Goal: Task Accomplishment & Management: Use online tool/utility

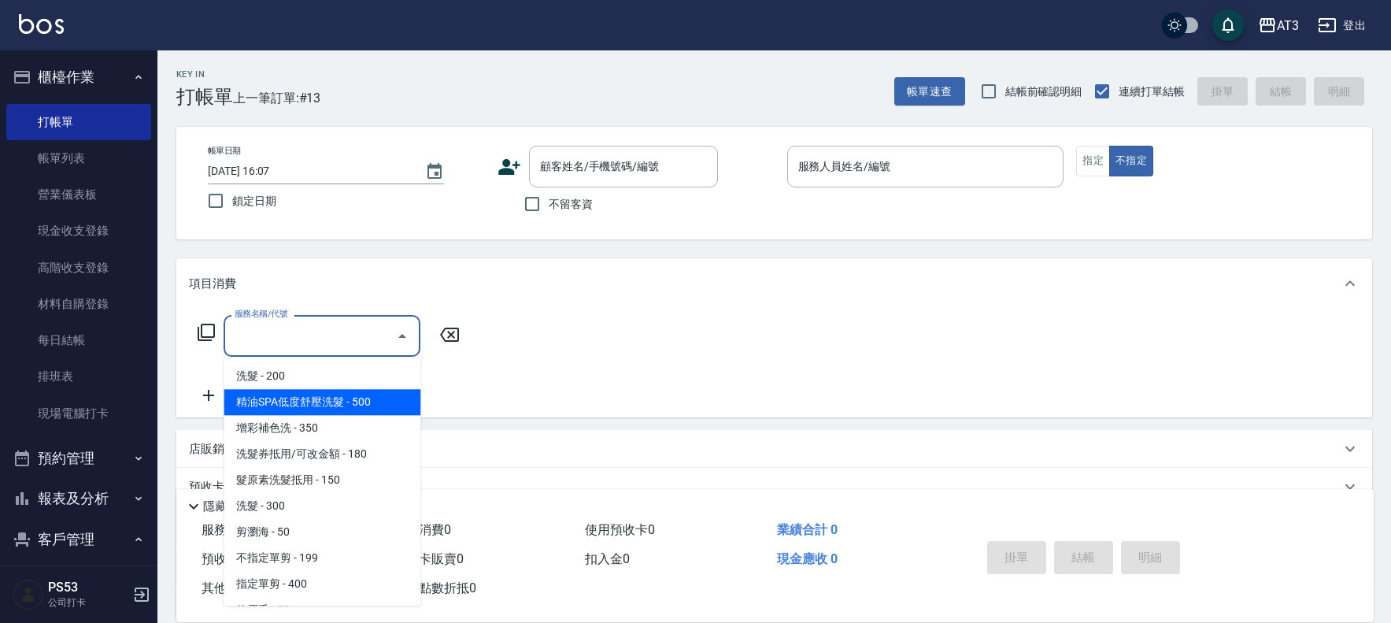
scroll to position [35, 0]
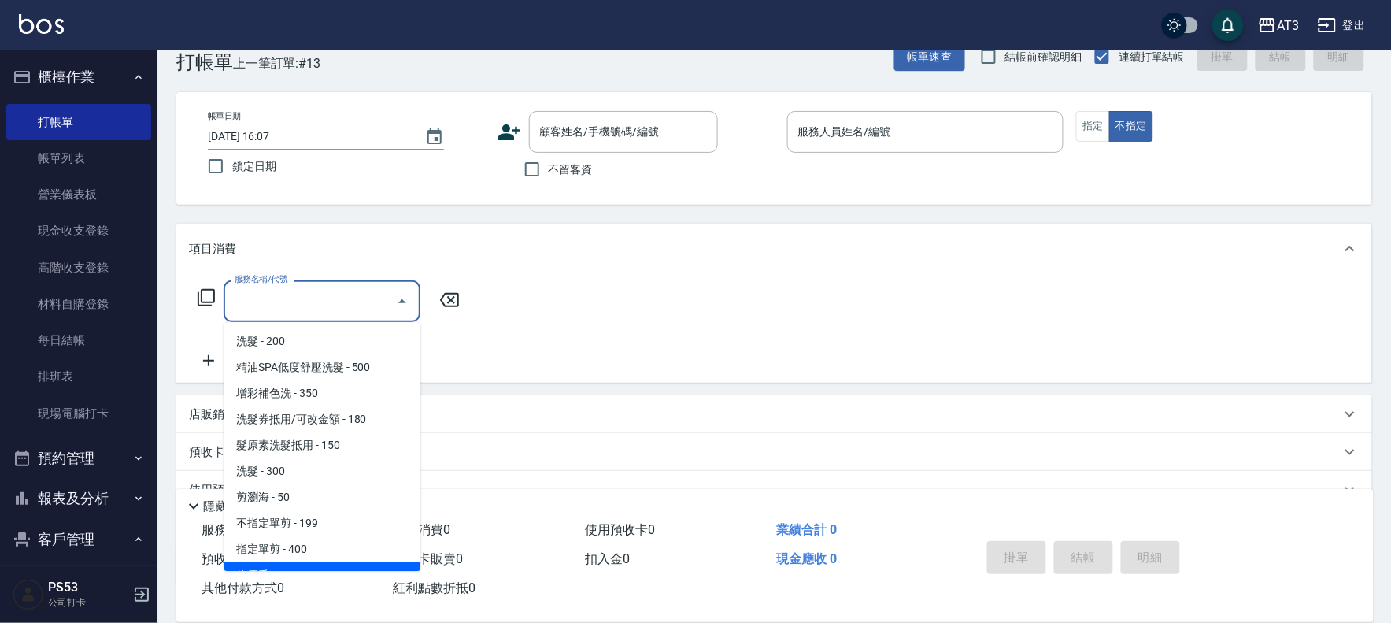
click at [1257, 583] on div "掛單 結帳 明細" at bounding box center [1158, 559] width 393 height 87
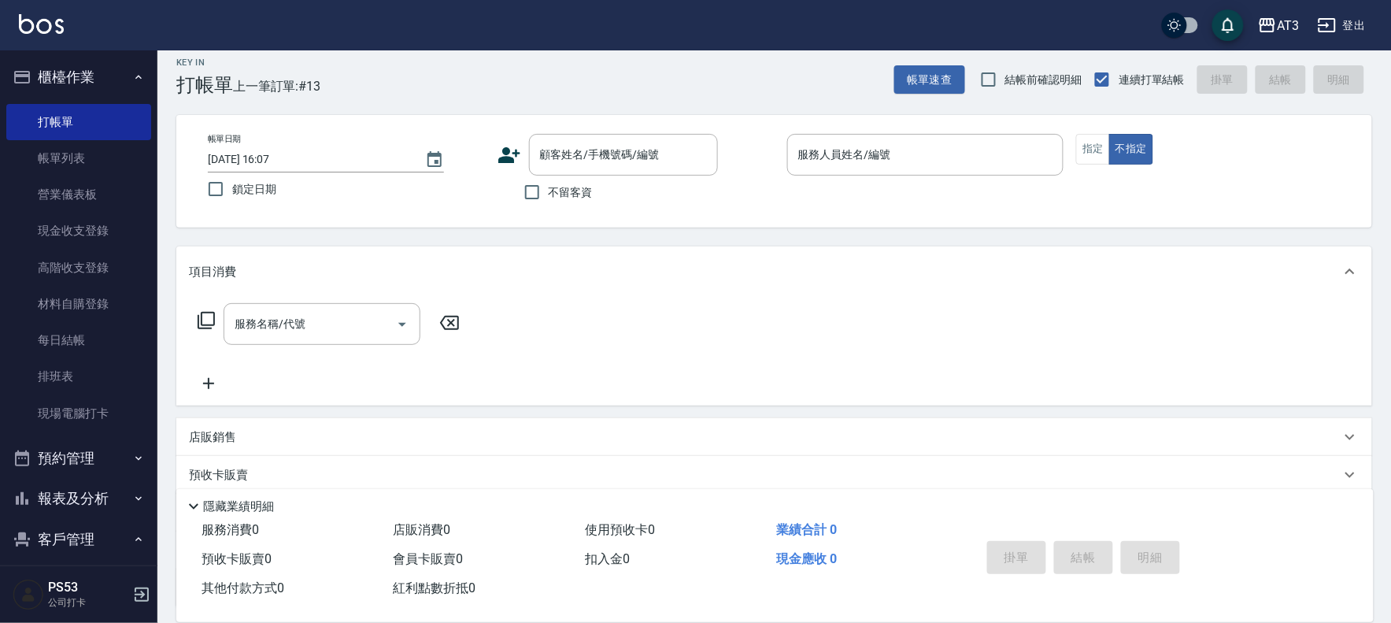
scroll to position [0, 0]
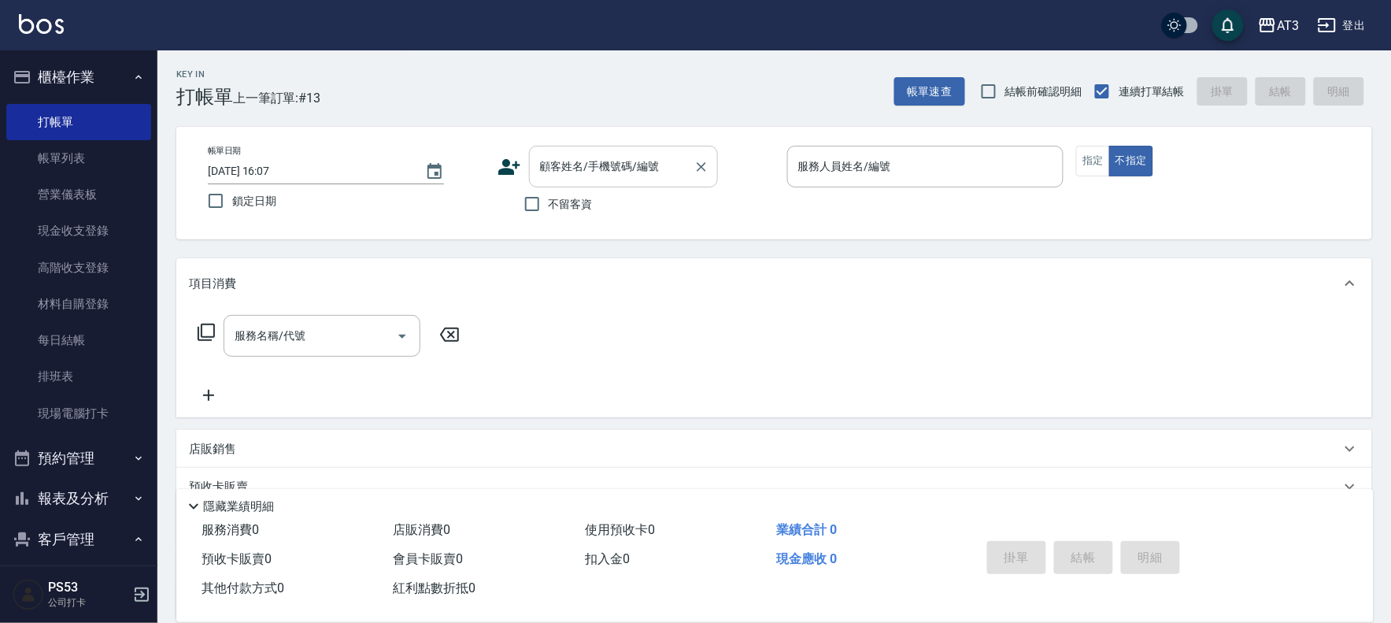
click at [631, 156] on input "顧客姓名/手機號碼/編號" at bounding box center [611, 167] width 151 height 28
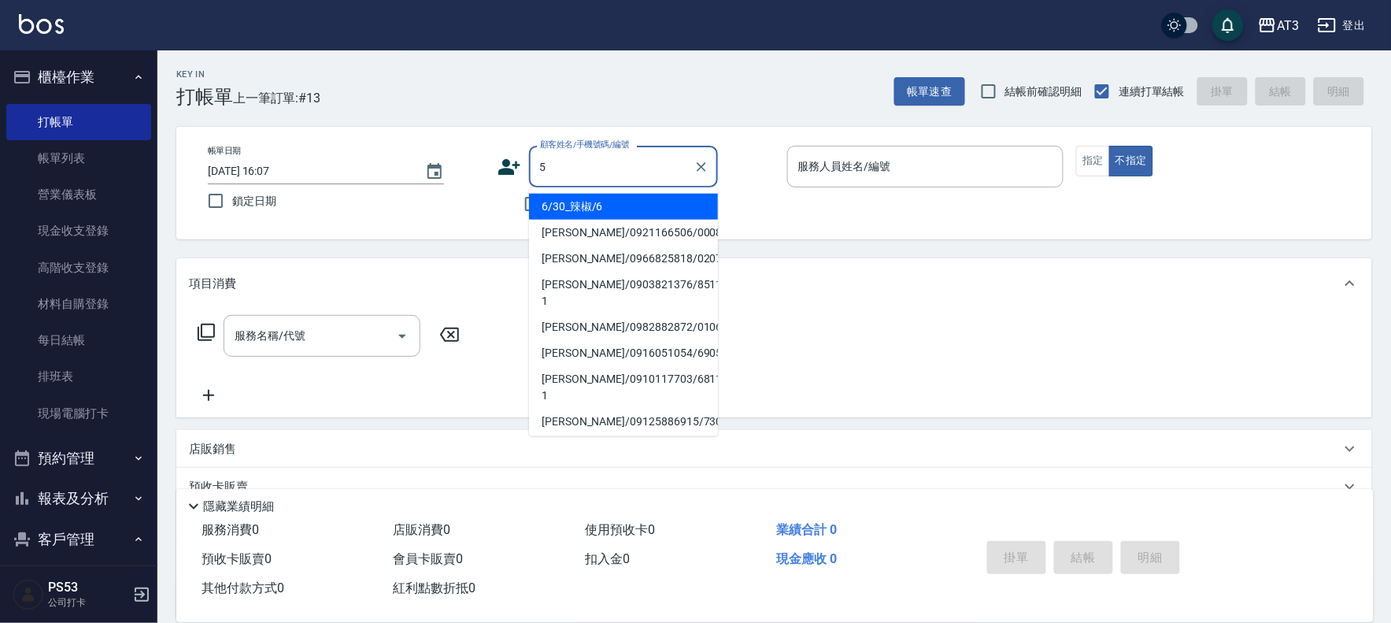
type input "[PERSON_NAME]/0921166506/000807"
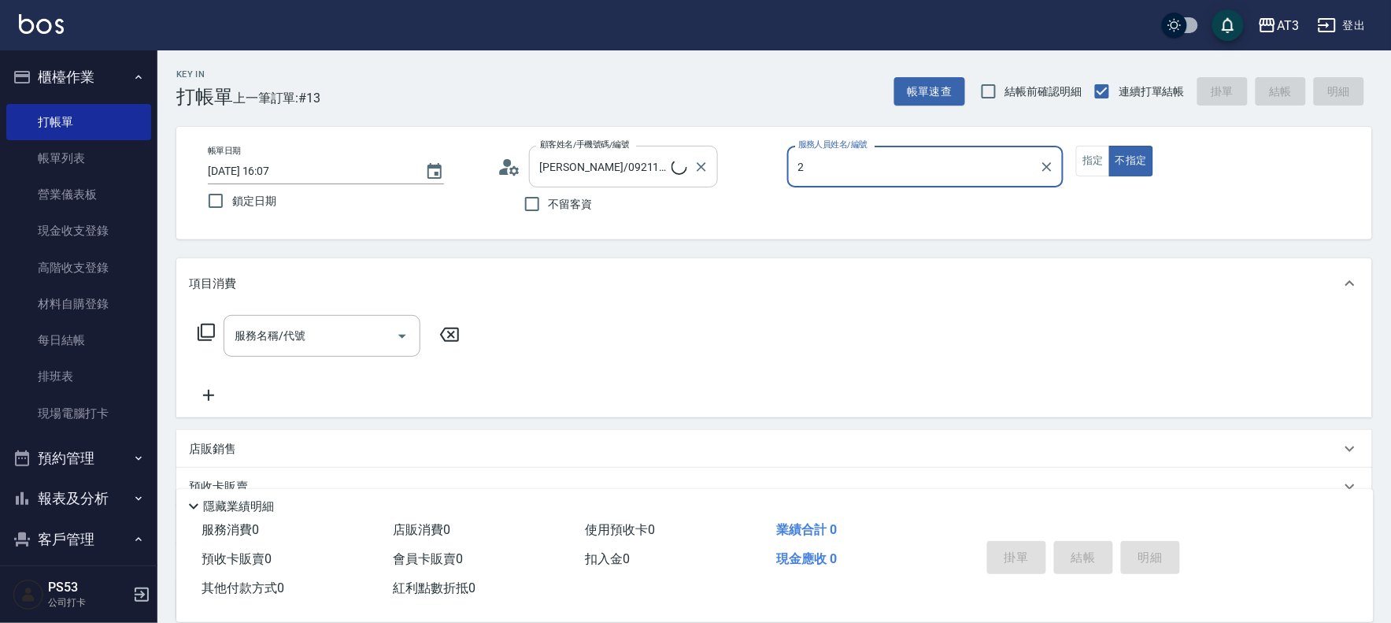
type input "2"
click at [1109, 146] on button "不指定" at bounding box center [1131, 161] width 44 height 31
type button "false"
type input "5/0902352118/5"
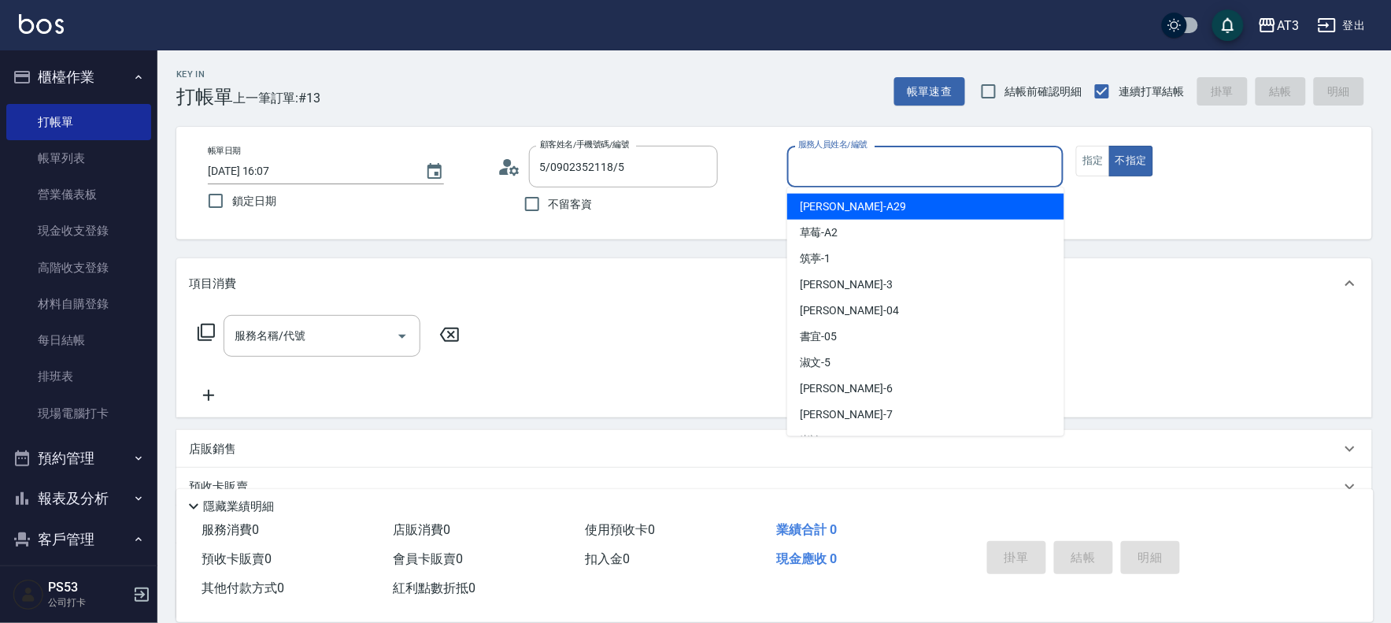
click at [1055, 166] on input "服務人員姓名/編號" at bounding box center [925, 167] width 263 height 28
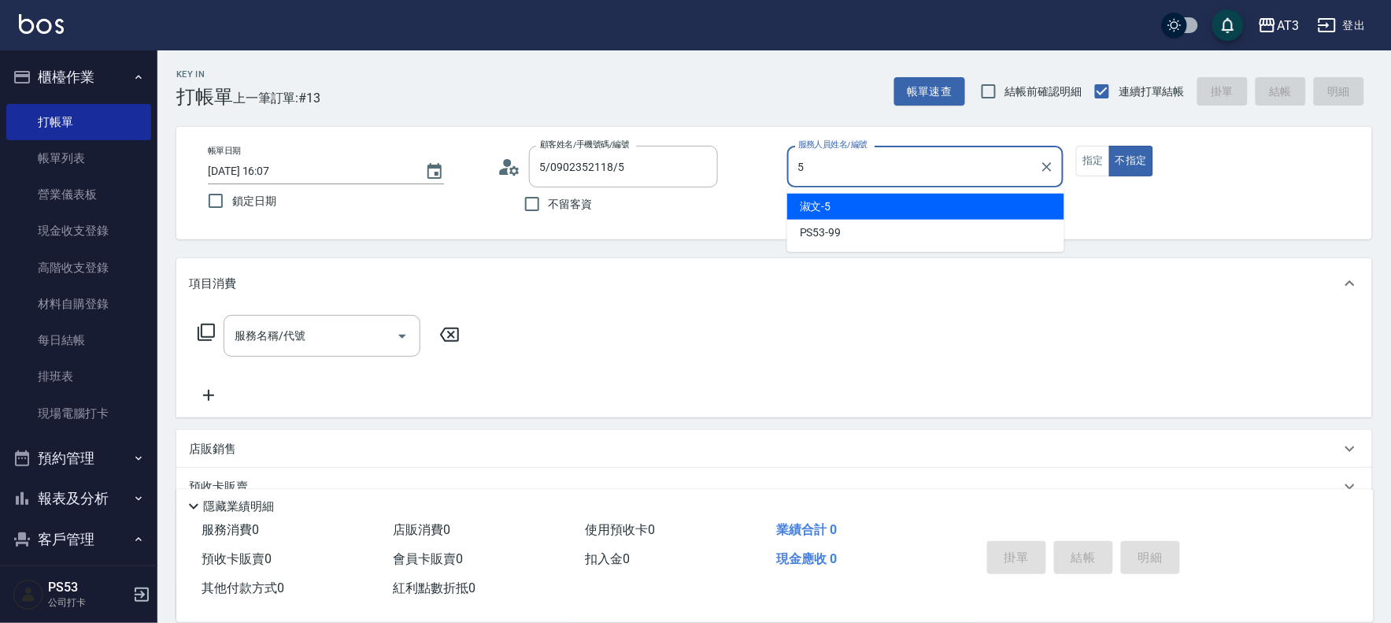
type input "淑文-5"
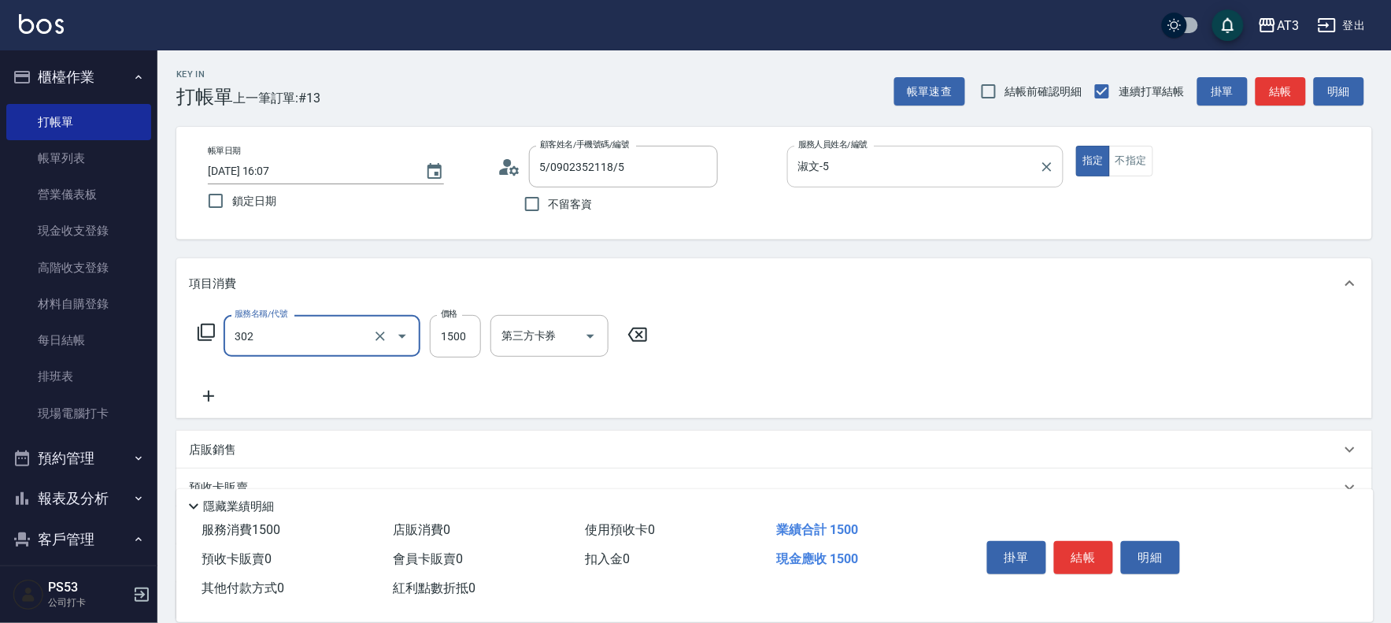
type input "設計燙髮(302)"
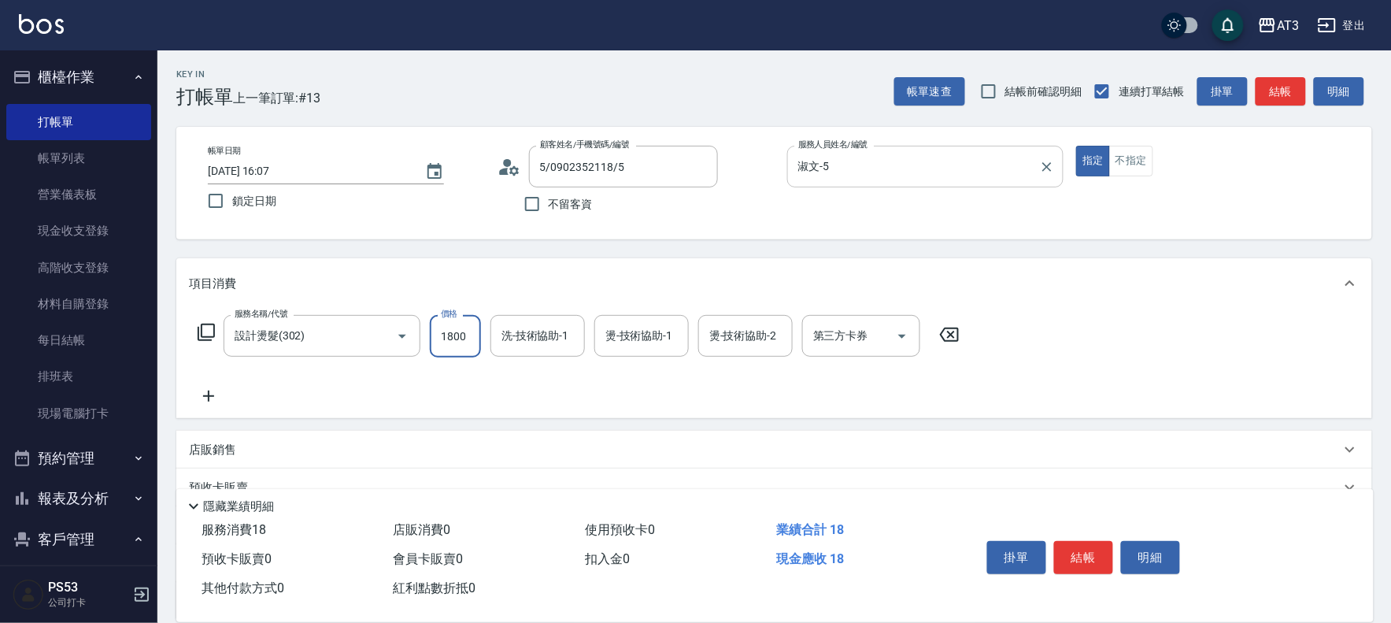
type input "1800"
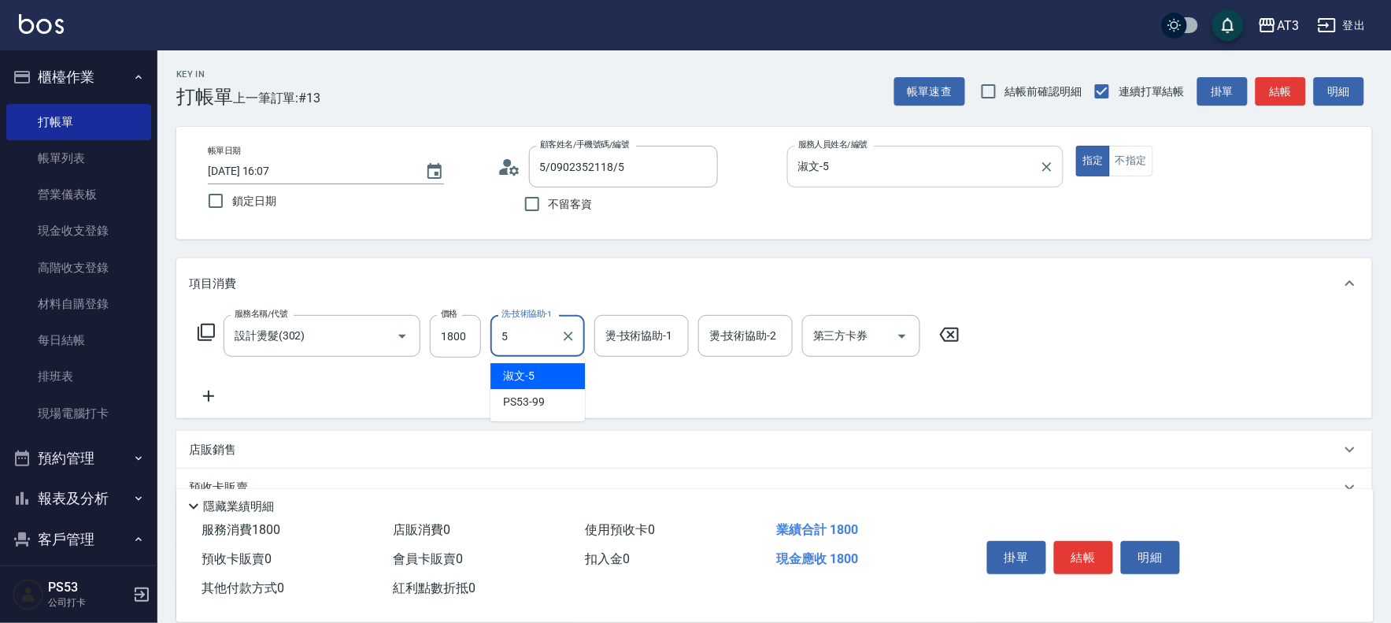
type input "淑文-5"
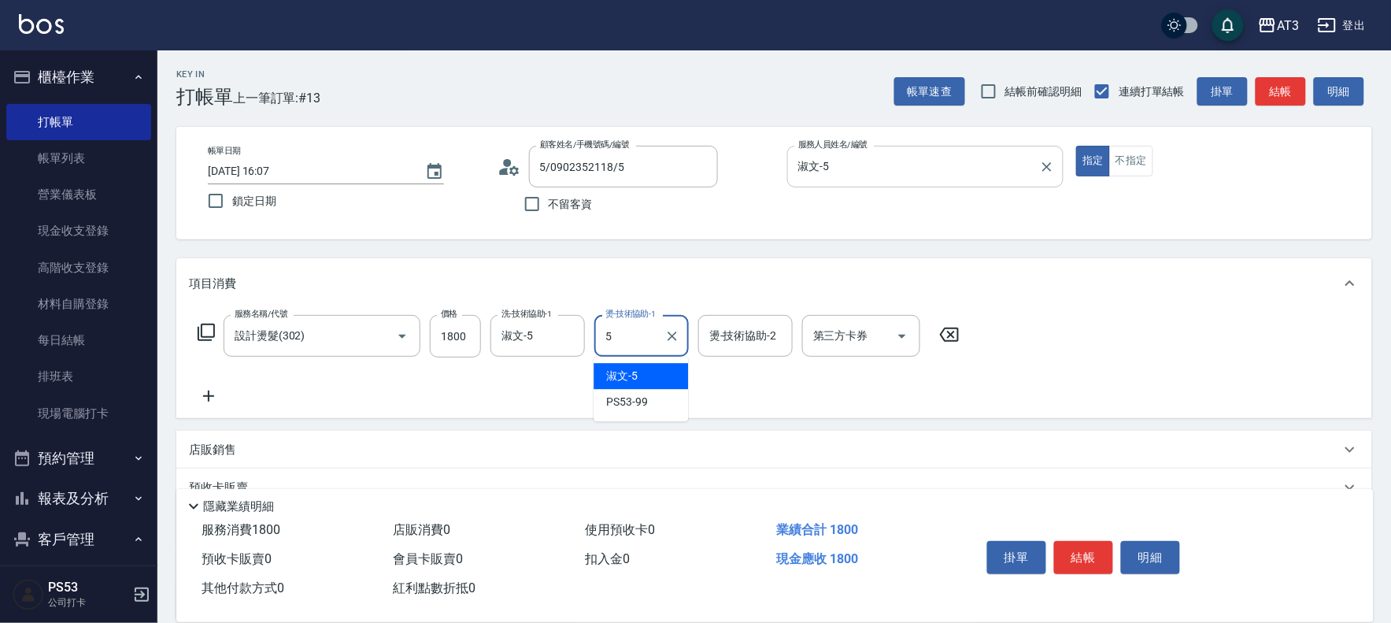
type input "淑文-5"
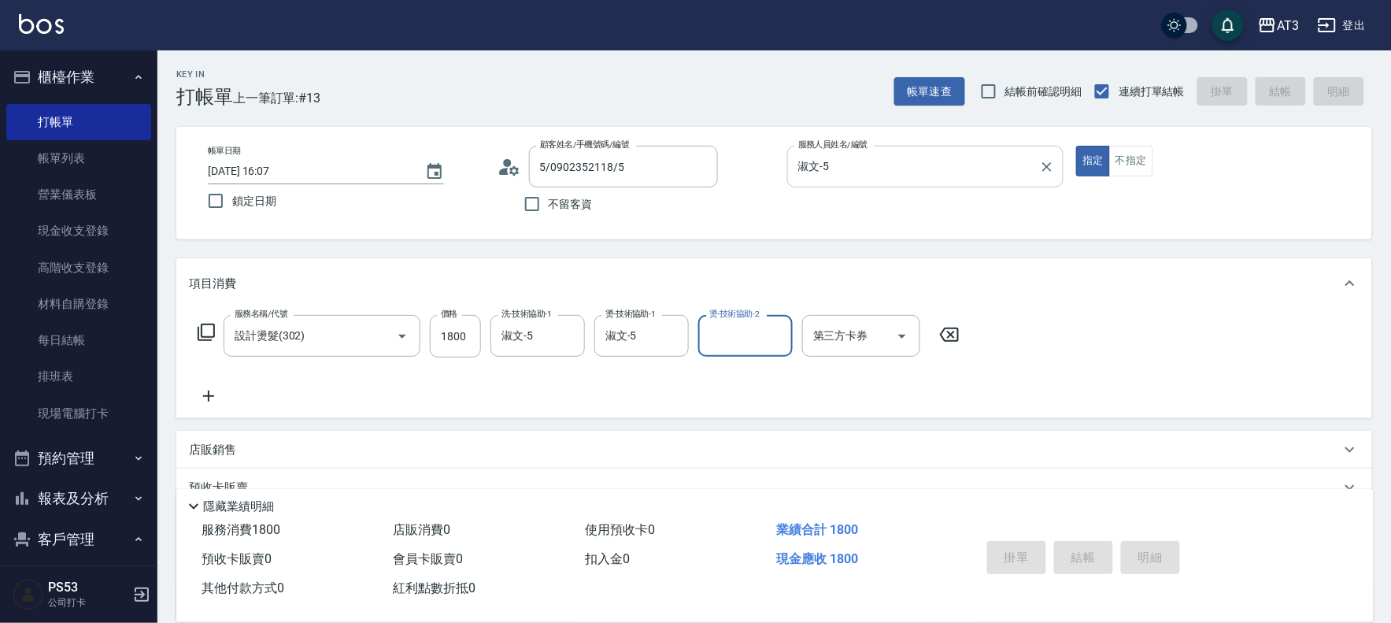
type input "[DATE] 17:54"
